Goal: Task Accomplishment & Management: Complete application form

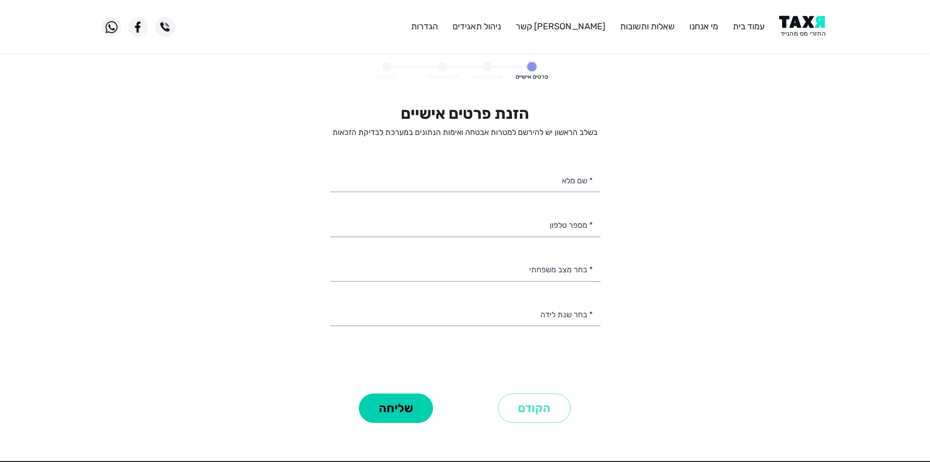
drag, startPoint x: 811, startPoint y: 63, endPoint x: 810, endPoint y: 49, distance: 13.7
click at [811, 61] on personal-details "פרטים אישיים שאלון זכאות חתימה ואישור בהצלחה הזנת פרטים אישיים בשלב הראשון יש ל…" at bounding box center [465, 254] width 930 height 398
click at [807, 36] on img at bounding box center [804, 27] width 49 height 22
click at [537, 184] on input "* שם מלא" at bounding box center [465, 179] width 271 height 25
click at [573, 180] on input "* שם מלא" at bounding box center [465, 179] width 271 height 25
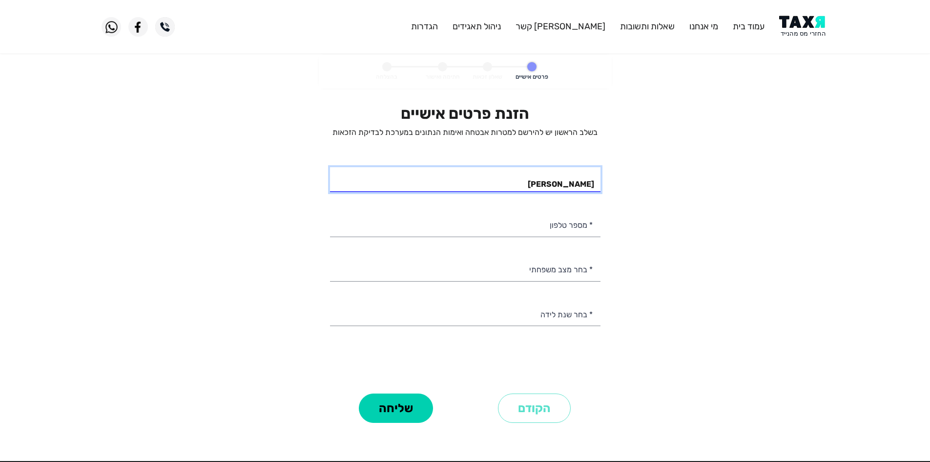
type input "נורית"
click at [565, 230] on input "* מספר טלפון" at bounding box center [465, 223] width 271 height 25
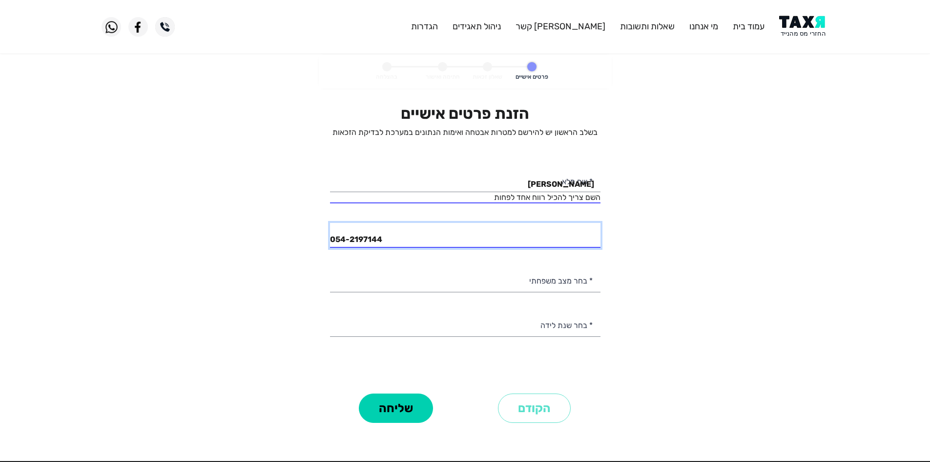
type input "054-2197144"
click at [544, 186] on input "נורית" at bounding box center [465, 179] width 271 height 25
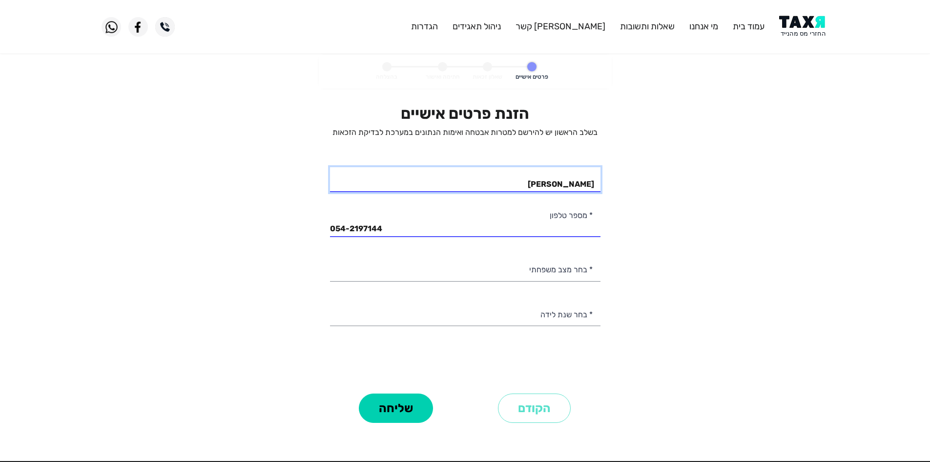
type input "נורית אמר"
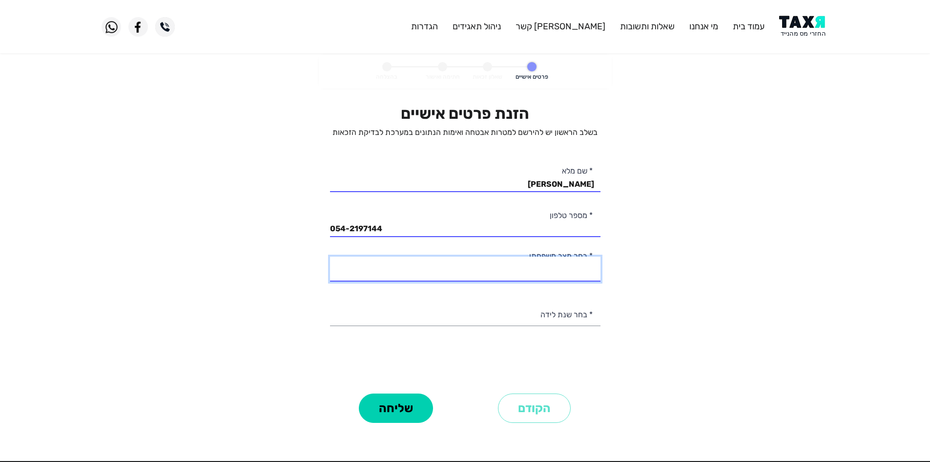
click at [571, 266] on select "רווק/ה נשוי/אה גרוש/ה אלמן/נה" at bounding box center [465, 268] width 271 height 25
select select "2: Married"
click at [330, 256] on select "רווק/ה נשוי/אה גרוש/ה אלמן/נה" at bounding box center [465, 268] width 271 height 25
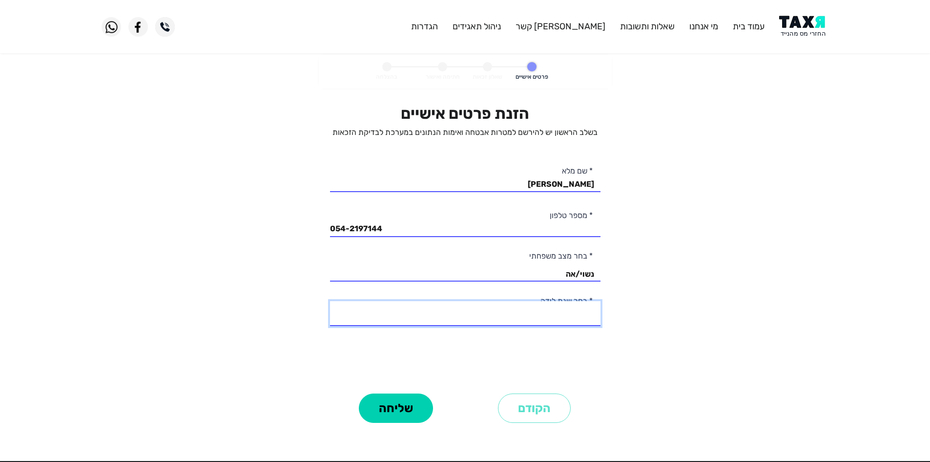
click at [587, 314] on select "2003 2002 2001 2000 1999 1998 1997 1996 1995 1994 1993 1992 1991 1990 1989 1988…" at bounding box center [465, 313] width 271 height 25
select select "34: 1970"
click at [330, 301] on select "2003 2002 2001 2000 1999 1998 1997 1996 1995 1994 1993 1992 1991 1990 1989 1988…" at bounding box center [465, 313] width 271 height 25
click at [399, 401] on button "שליחה" at bounding box center [396, 407] width 74 height 29
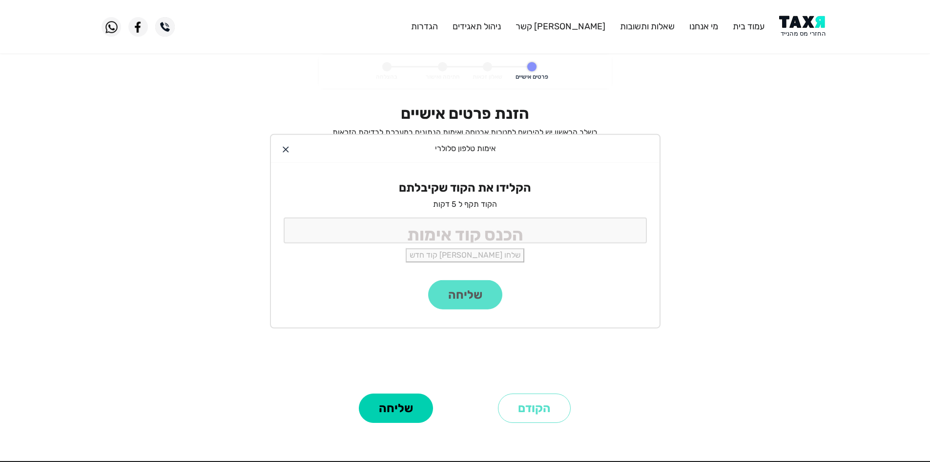
click at [601, 216] on div "הקלידו את הקוד שקיבלתם הקוד תקף ל 5 דקות שלחו לי קוד חדש" at bounding box center [465, 221] width 389 height 117
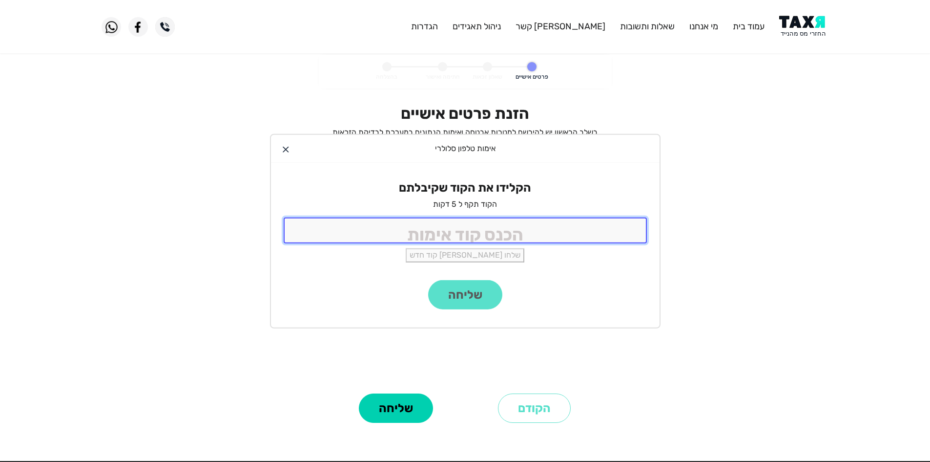
click at [593, 230] on input "tel" at bounding box center [465, 230] width 363 height 26
type input "9988"
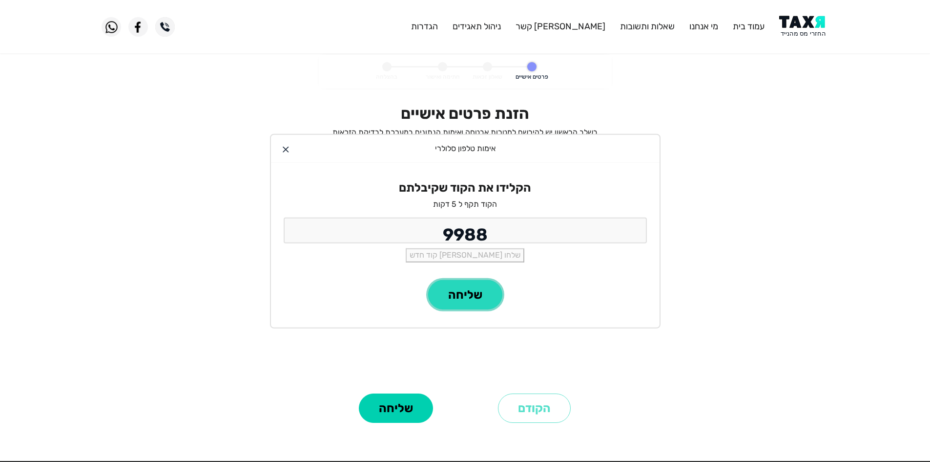
click at [491, 296] on button "שליחה" at bounding box center [465, 294] width 74 height 29
